Goal: Contribute content

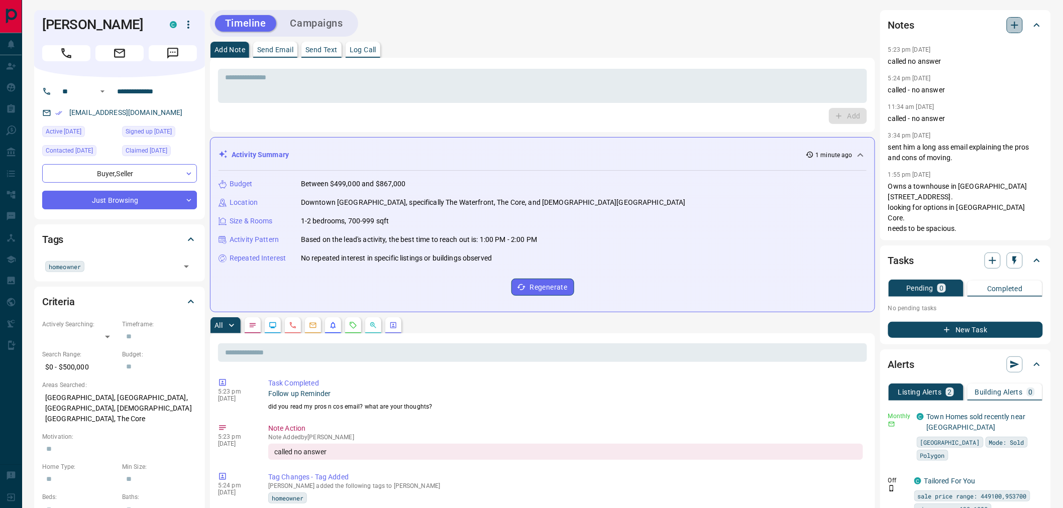
click at [1016, 26] on icon "button" at bounding box center [1014, 25] width 12 height 12
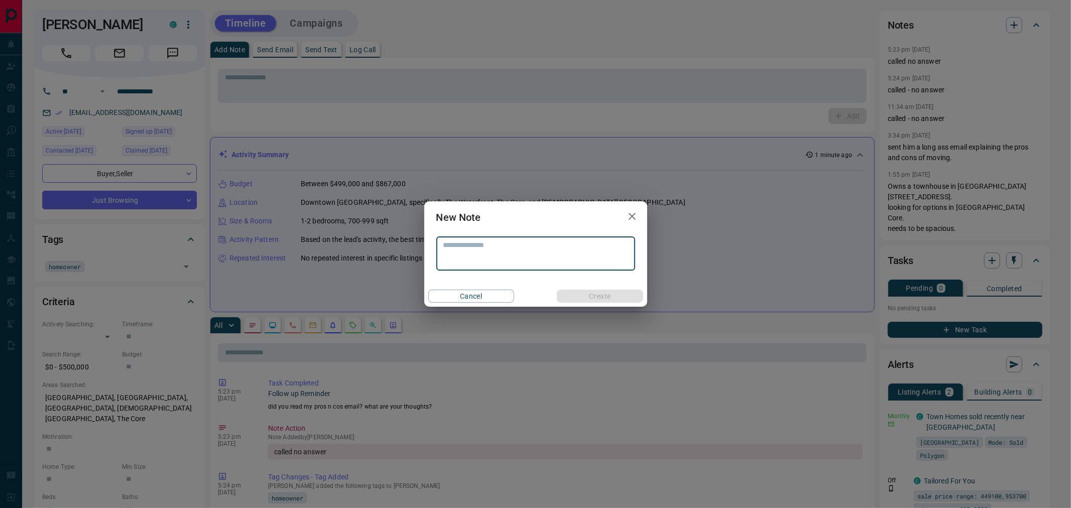
click at [491, 247] on textarea at bounding box center [535, 254] width 185 height 26
click at [633, 217] on icon "button" at bounding box center [632, 216] width 7 height 7
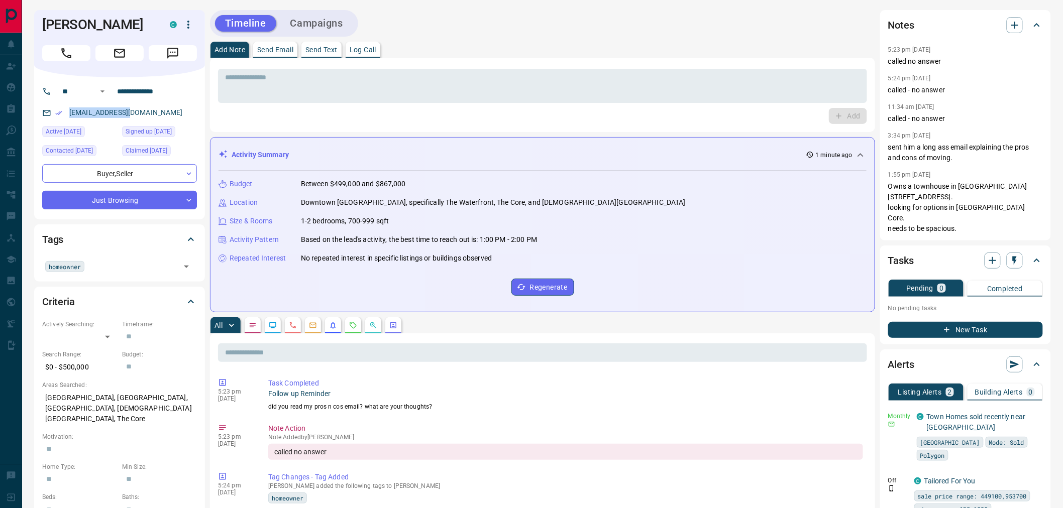
drag, startPoint x: 143, startPoint y: 110, endPoint x: 68, endPoint y: 115, distance: 74.5
click at [65, 117] on div "[EMAIL_ADDRESS][DOMAIN_NAME]" at bounding box center [119, 112] width 155 height 17
copy link "[EMAIL_ADDRESS][DOMAIN_NAME]"
click at [498, 35] on div "Timeline Campaigns" at bounding box center [542, 23] width 665 height 27
click at [1013, 26] on icon "button" at bounding box center [1014, 25] width 12 height 12
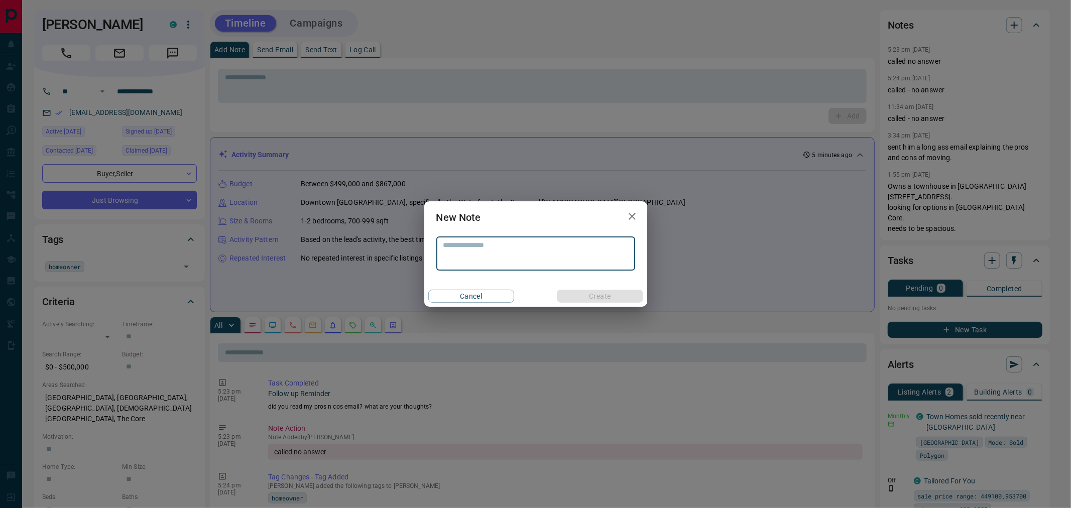
click at [510, 249] on textarea at bounding box center [535, 254] width 185 height 26
type textarea "*"
type textarea "**********"
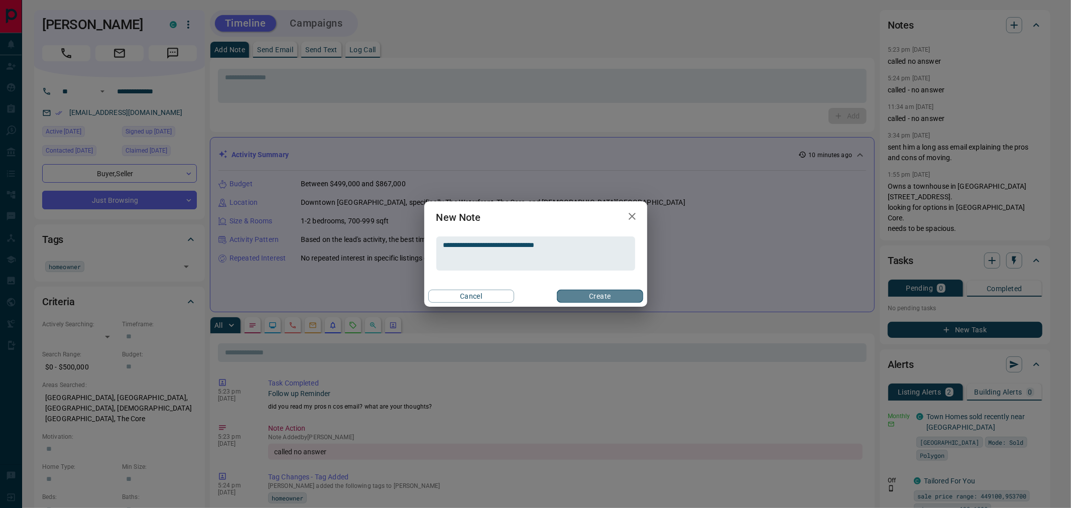
click at [599, 295] on button "Create" at bounding box center [600, 296] width 86 height 13
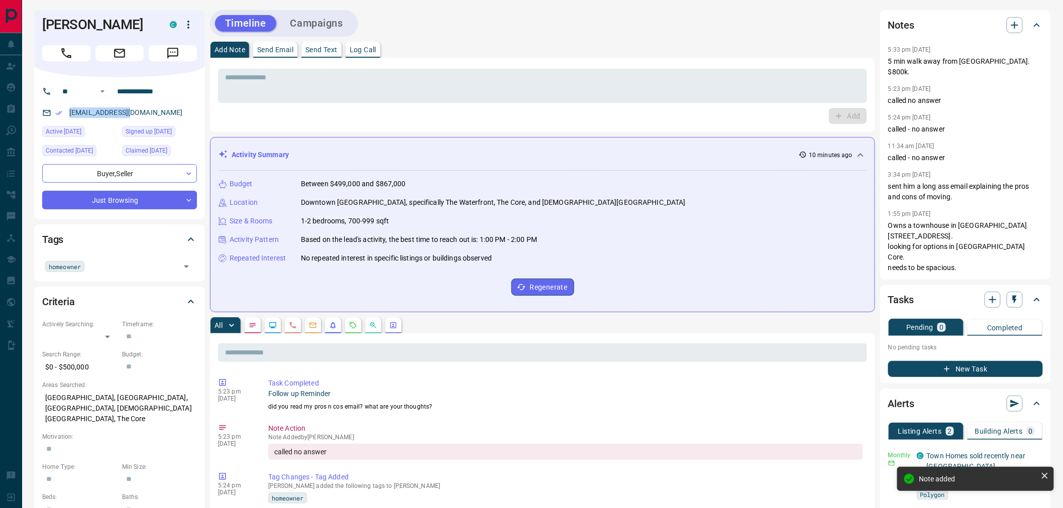
drag, startPoint x: 134, startPoint y: 111, endPoint x: 63, endPoint y: 113, distance: 71.4
click at [63, 113] on div "[EMAIL_ADDRESS][DOMAIN_NAME]" at bounding box center [119, 112] width 155 height 17
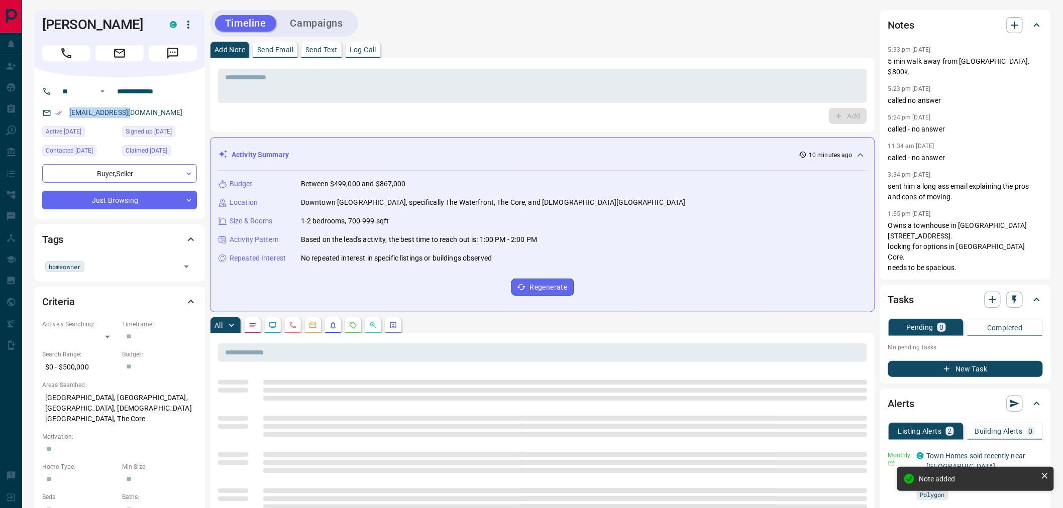
copy link "[EMAIL_ADDRESS][DOMAIN_NAME]"
